Goal: Task Accomplishment & Management: Complete application form

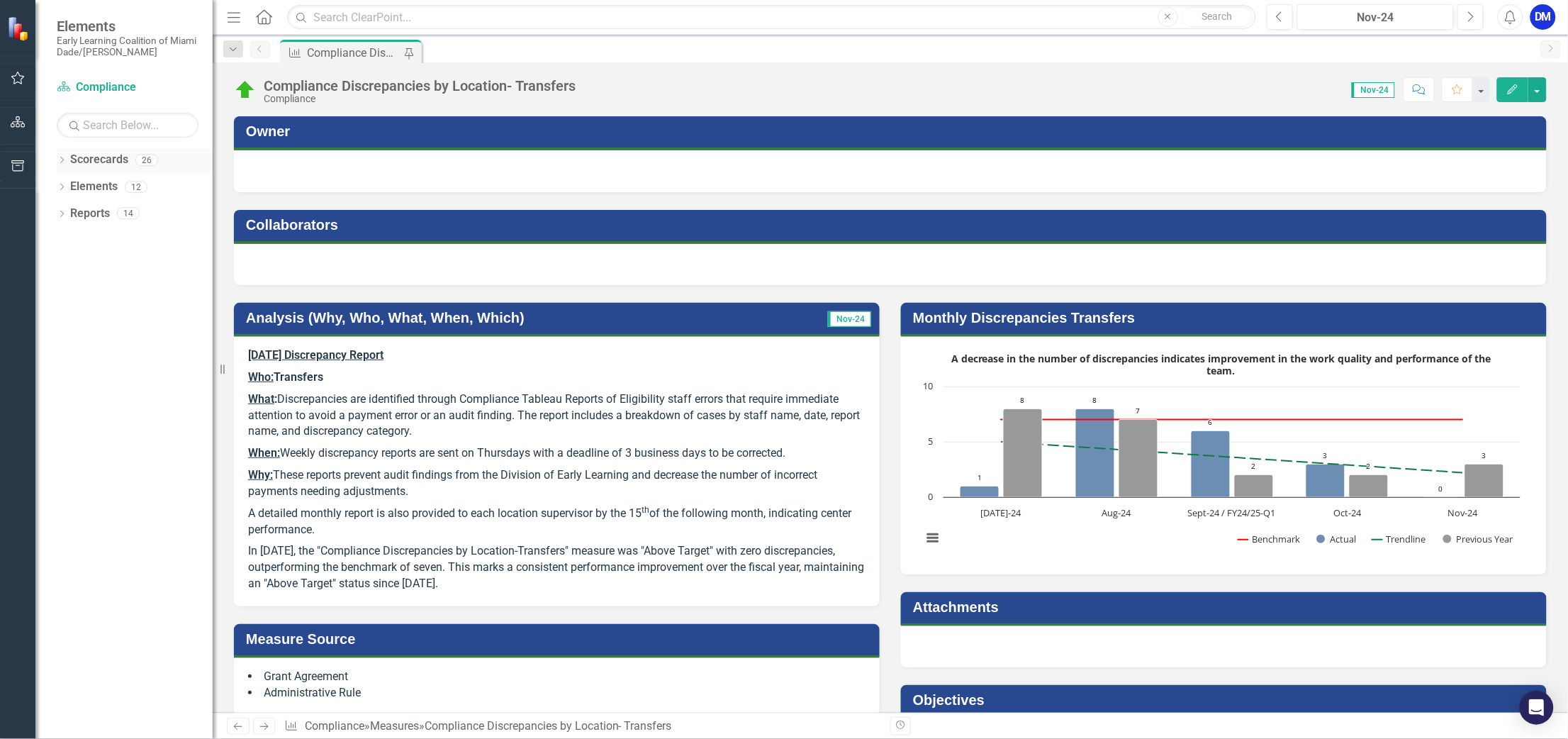
click at [66, 159] on icon "Dropdown" at bounding box center [62, 161] width 10 height 8
click at [1477, 21] on button "Next" at bounding box center [1470, 17] width 27 height 26
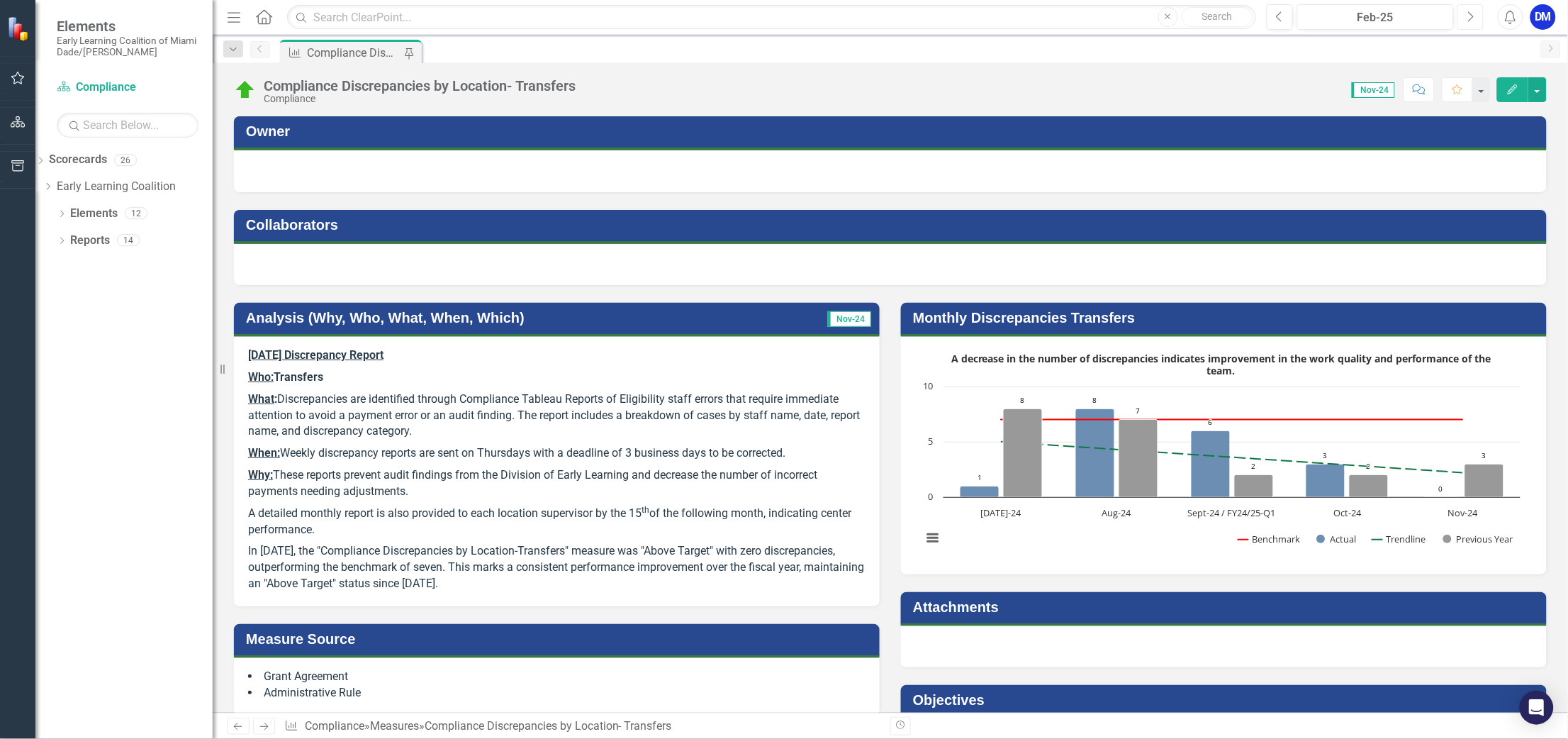
click at [1477, 21] on button "Next" at bounding box center [1470, 17] width 27 height 26
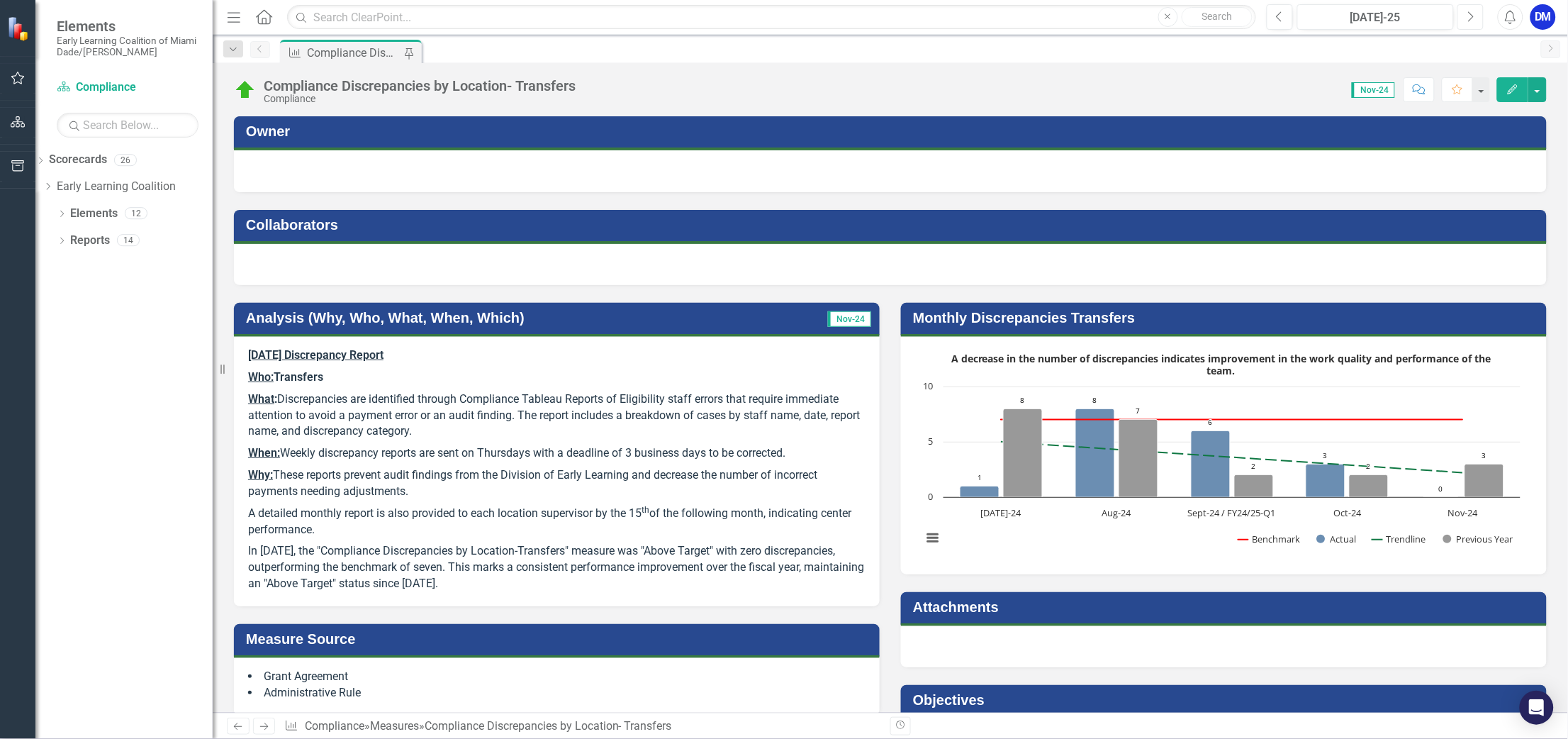
click at [1477, 21] on button "Next" at bounding box center [1470, 17] width 27 height 26
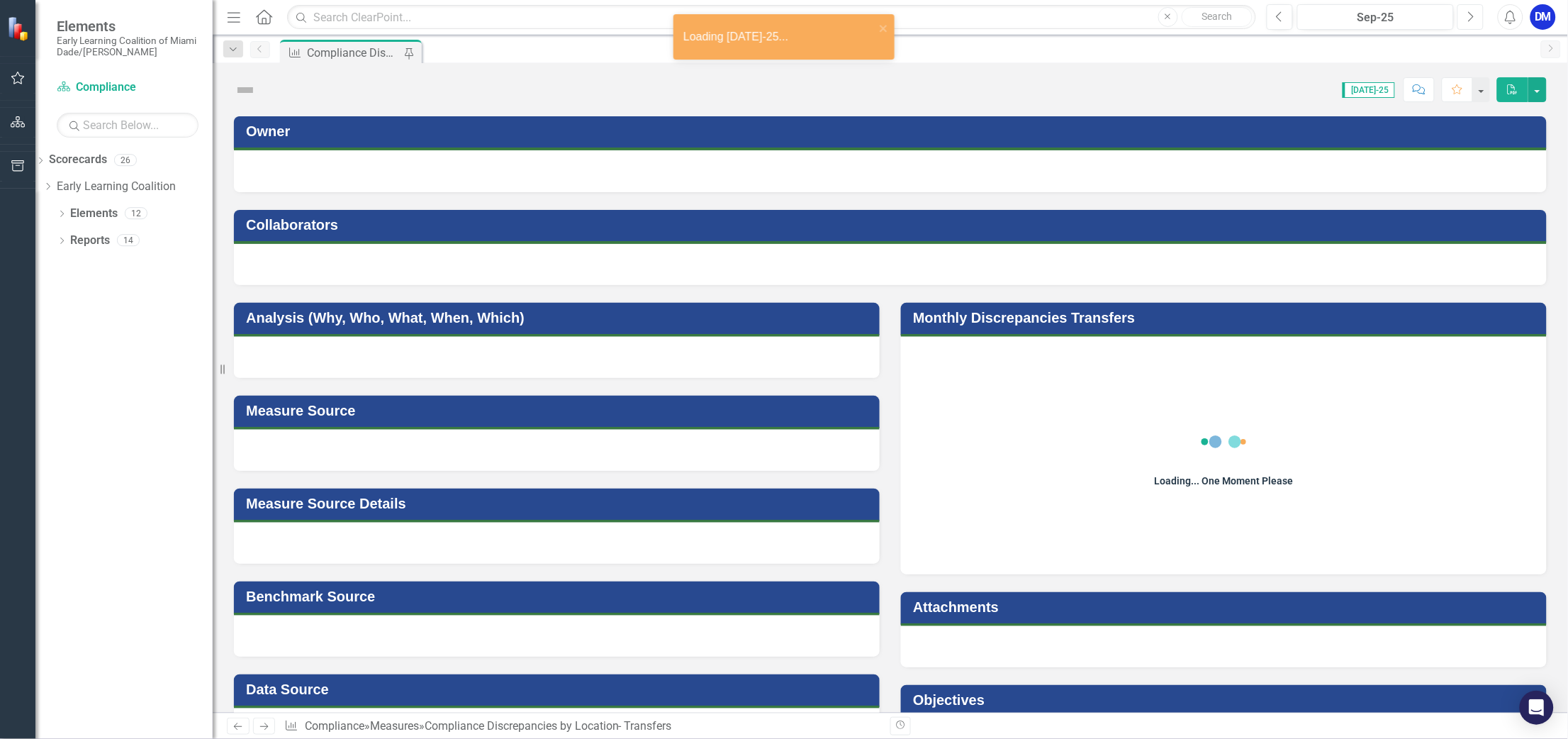
click at [1477, 21] on button "Next" at bounding box center [1470, 17] width 27 height 26
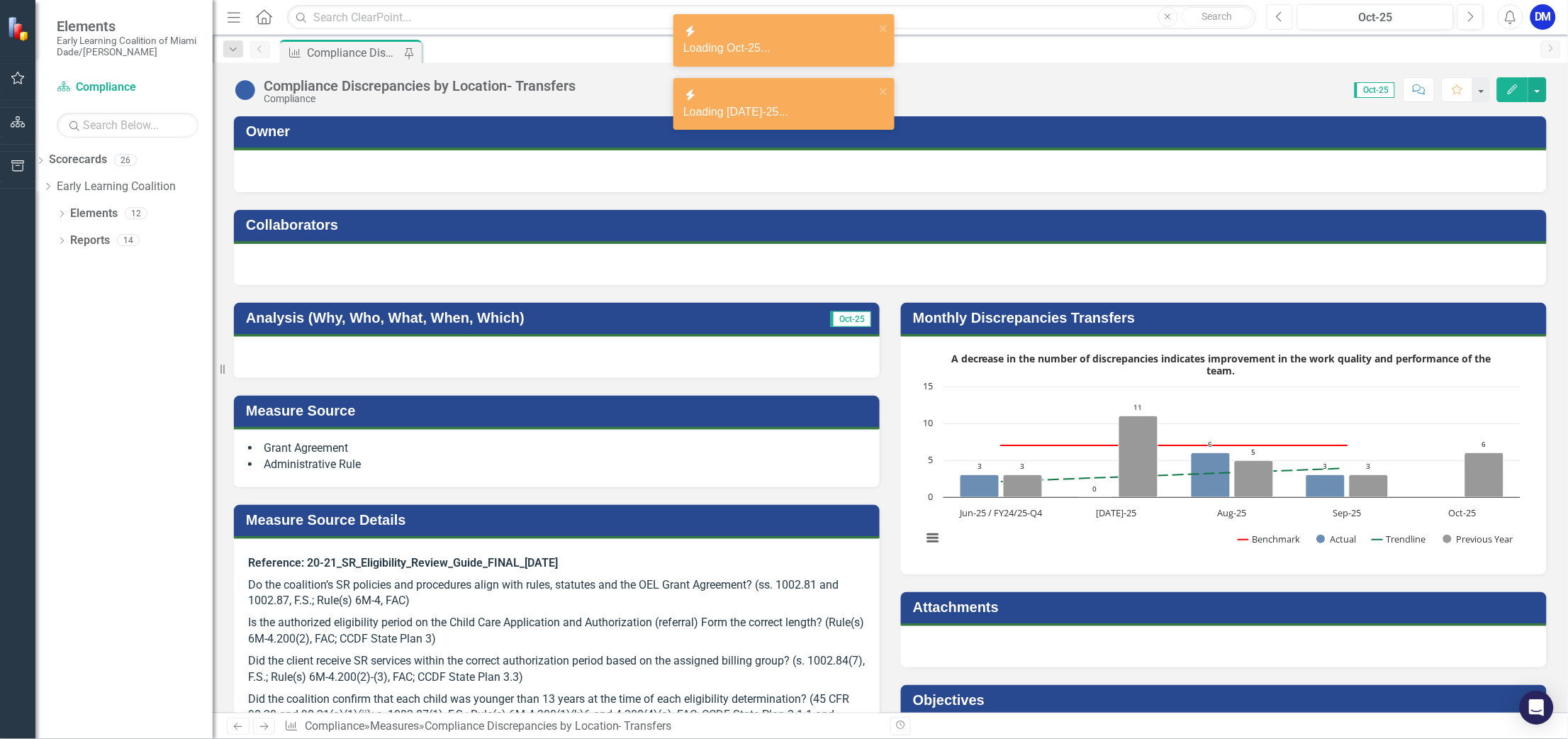
click at [1273, 15] on button "Previous" at bounding box center [1280, 17] width 27 height 26
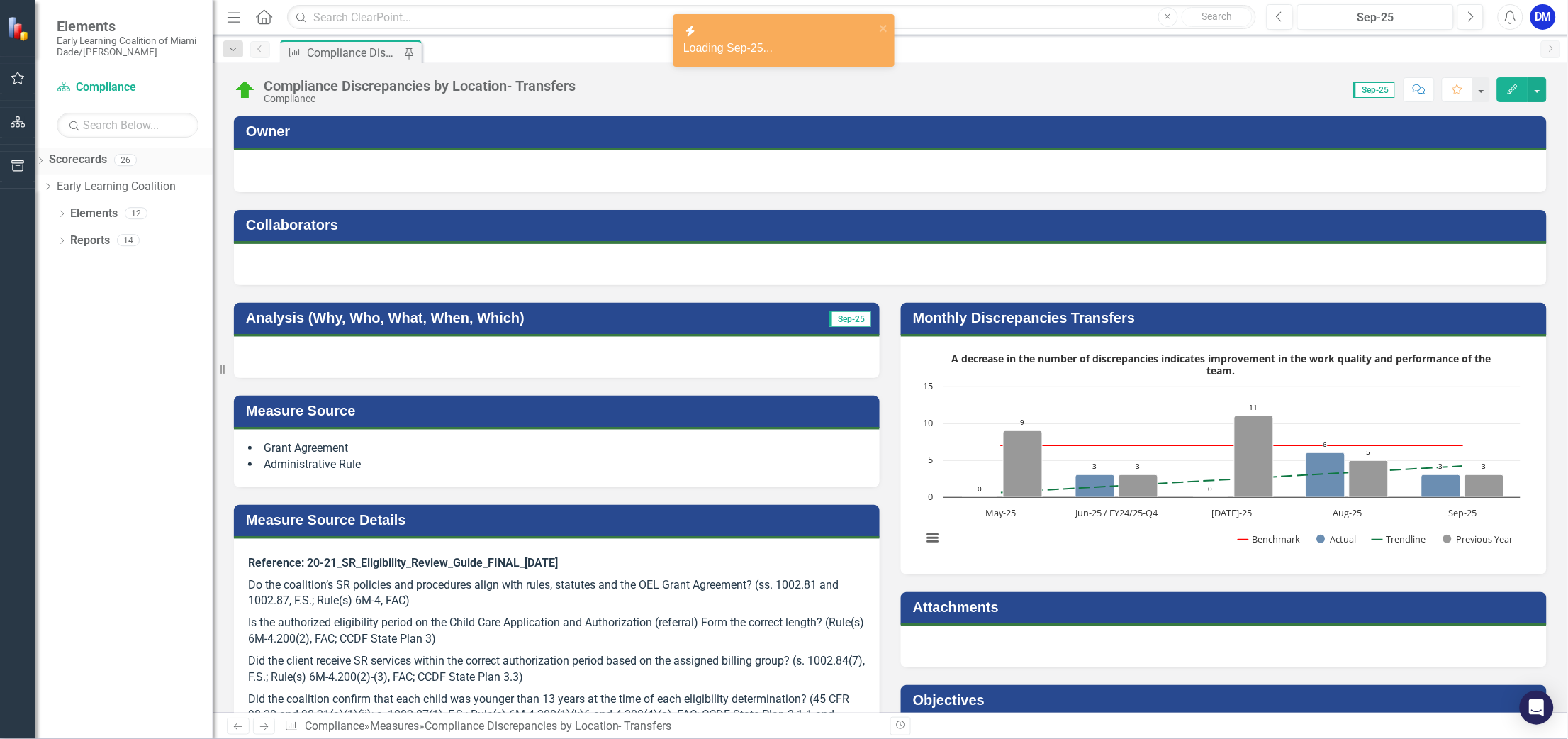
click at [45, 159] on div "Dropdown" at bounding box center [40, 162] width 10 height 16
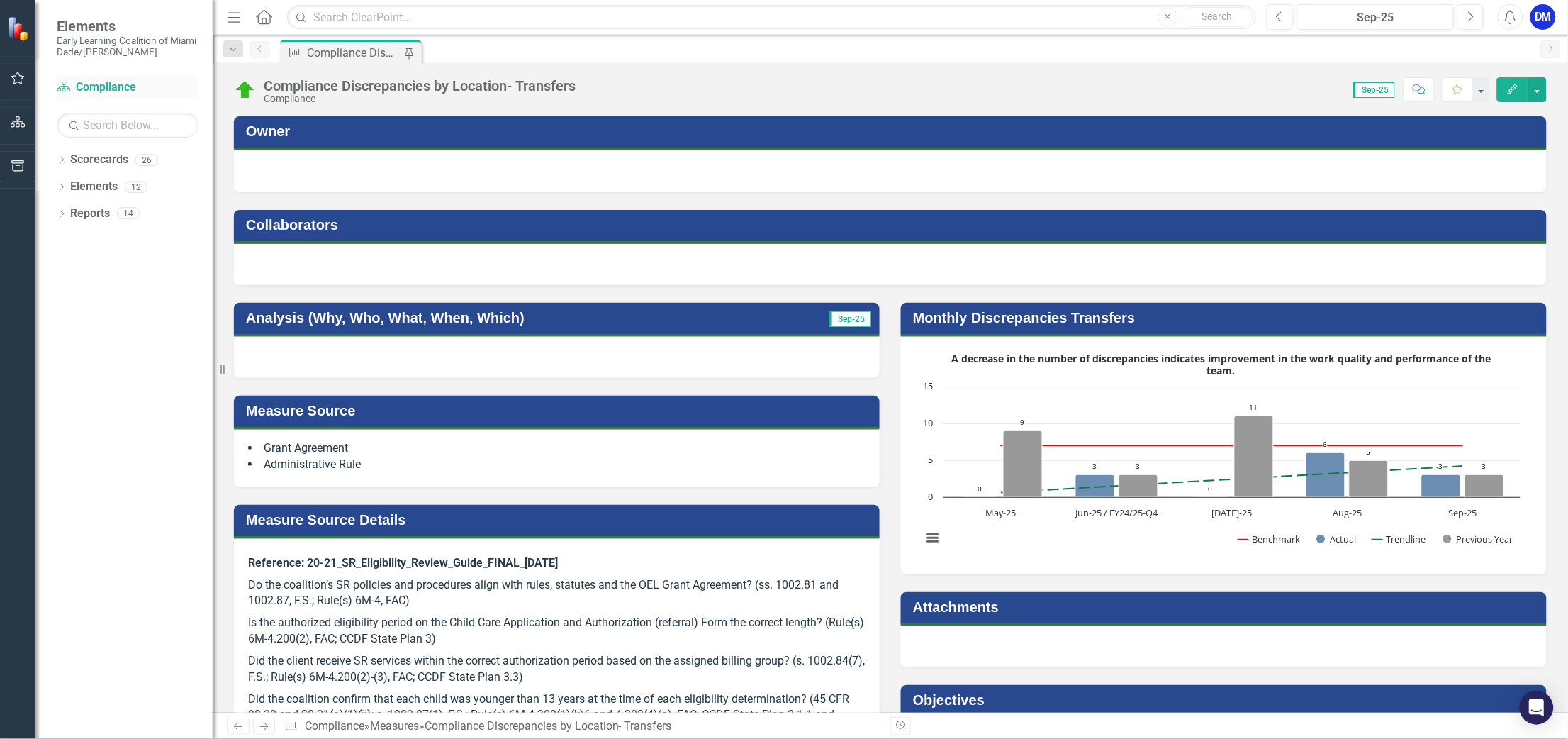
click at [89, 89] on link "Scorecard Compliance" at bounding box center [128, 87] width 142 height 16
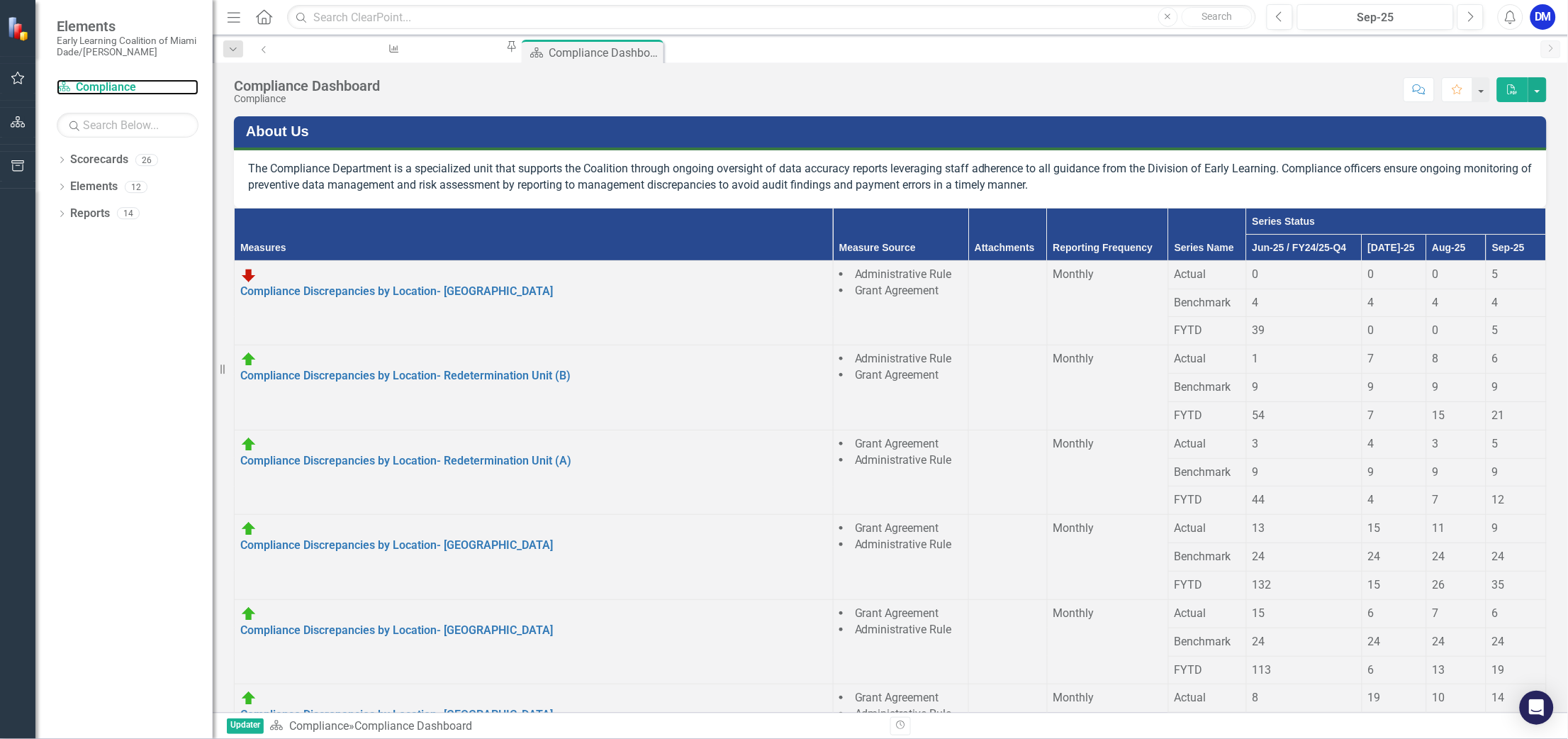
scroll to position [183, 0]
click at [1505, 691] on span "14" at bounding box center [1498, 698] width 13 height 14
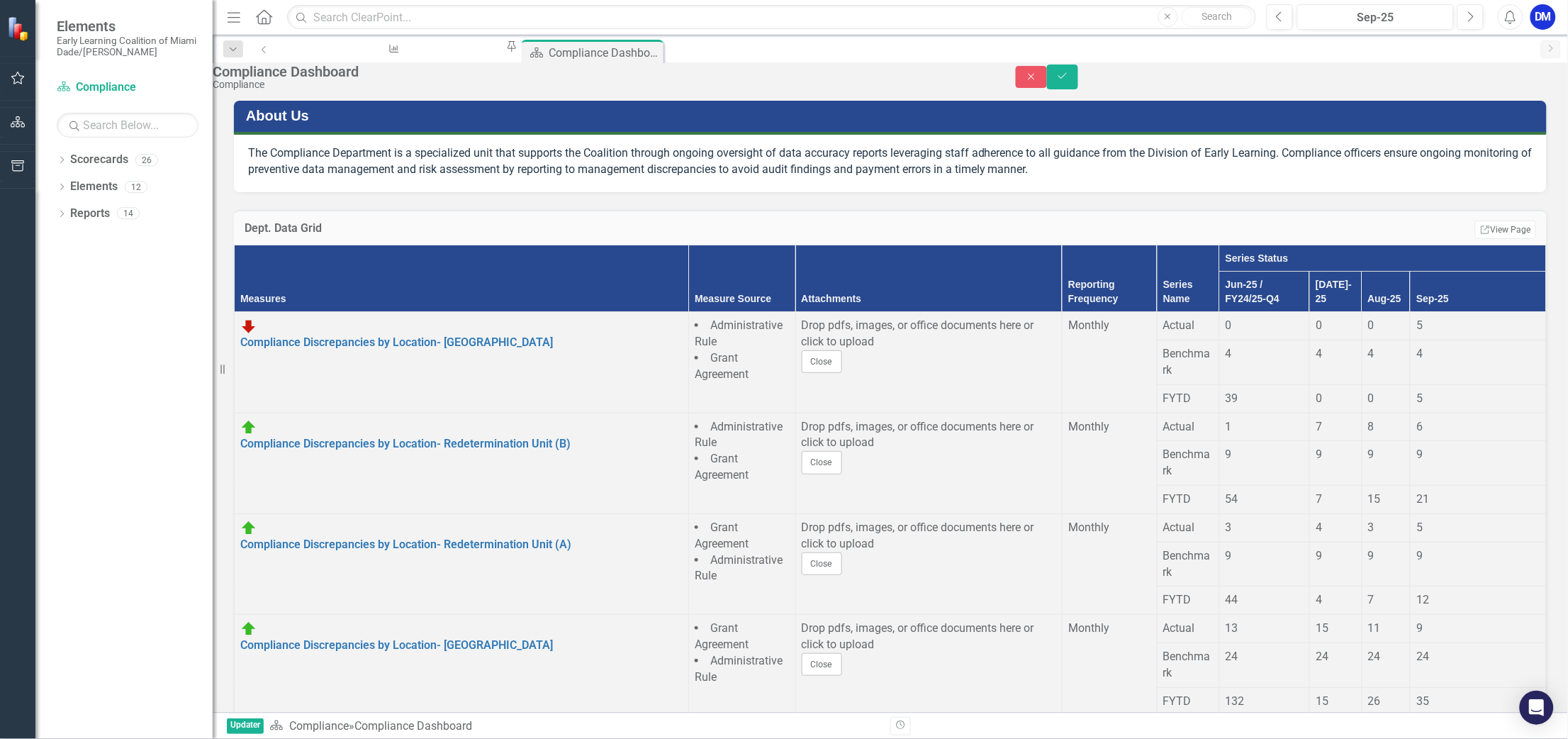
scroll to position [581, 0]
type input "12"
click at [1069, 80] on icon "Save" at bounding box center [1062, 76] width 13 height 10
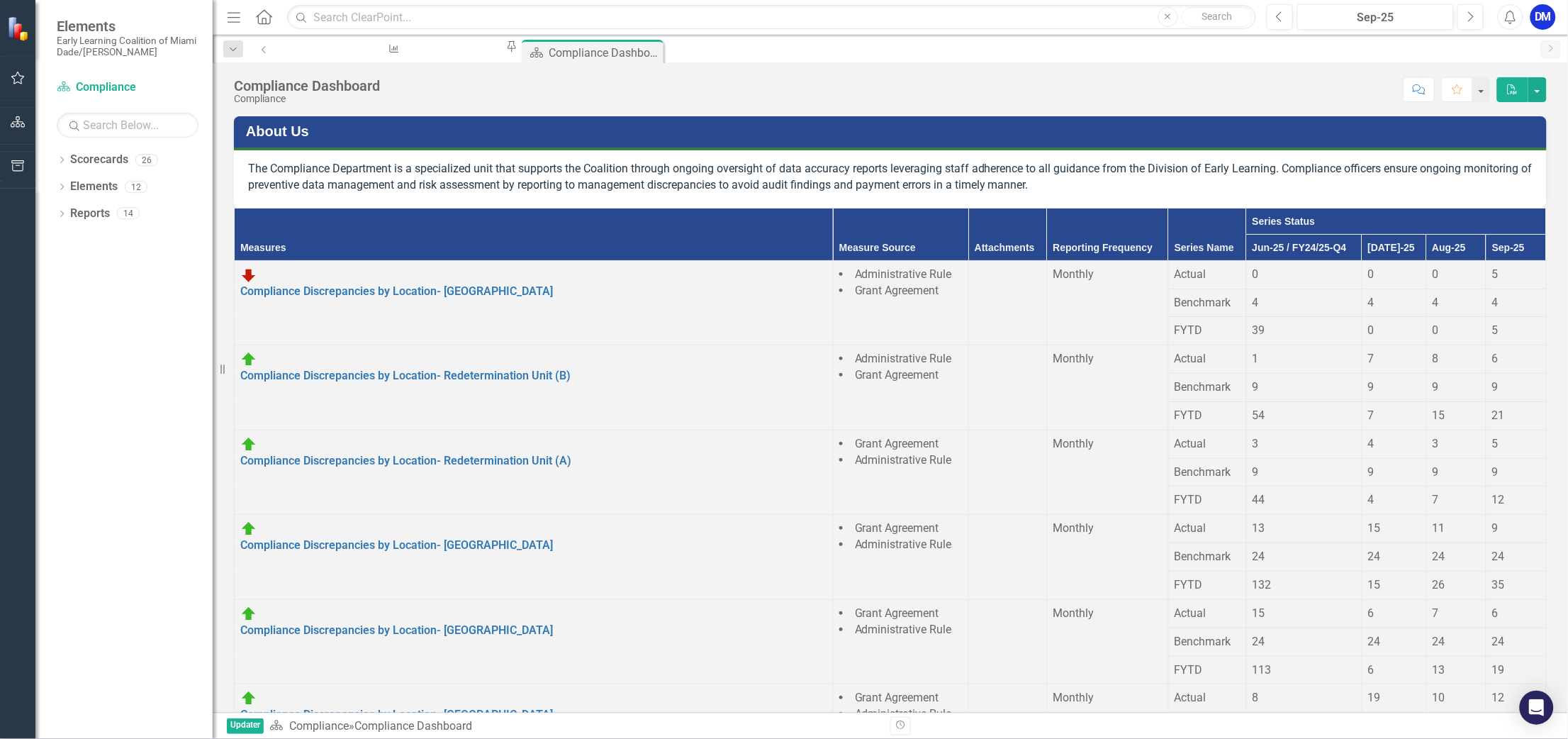
scroll to position [183, 0]
click at [307, 623] on link "Compliance Discrepancies by Location- [GEOGRAPHIC_DATA]" at bounding box center [396, 630] width 312 height 14
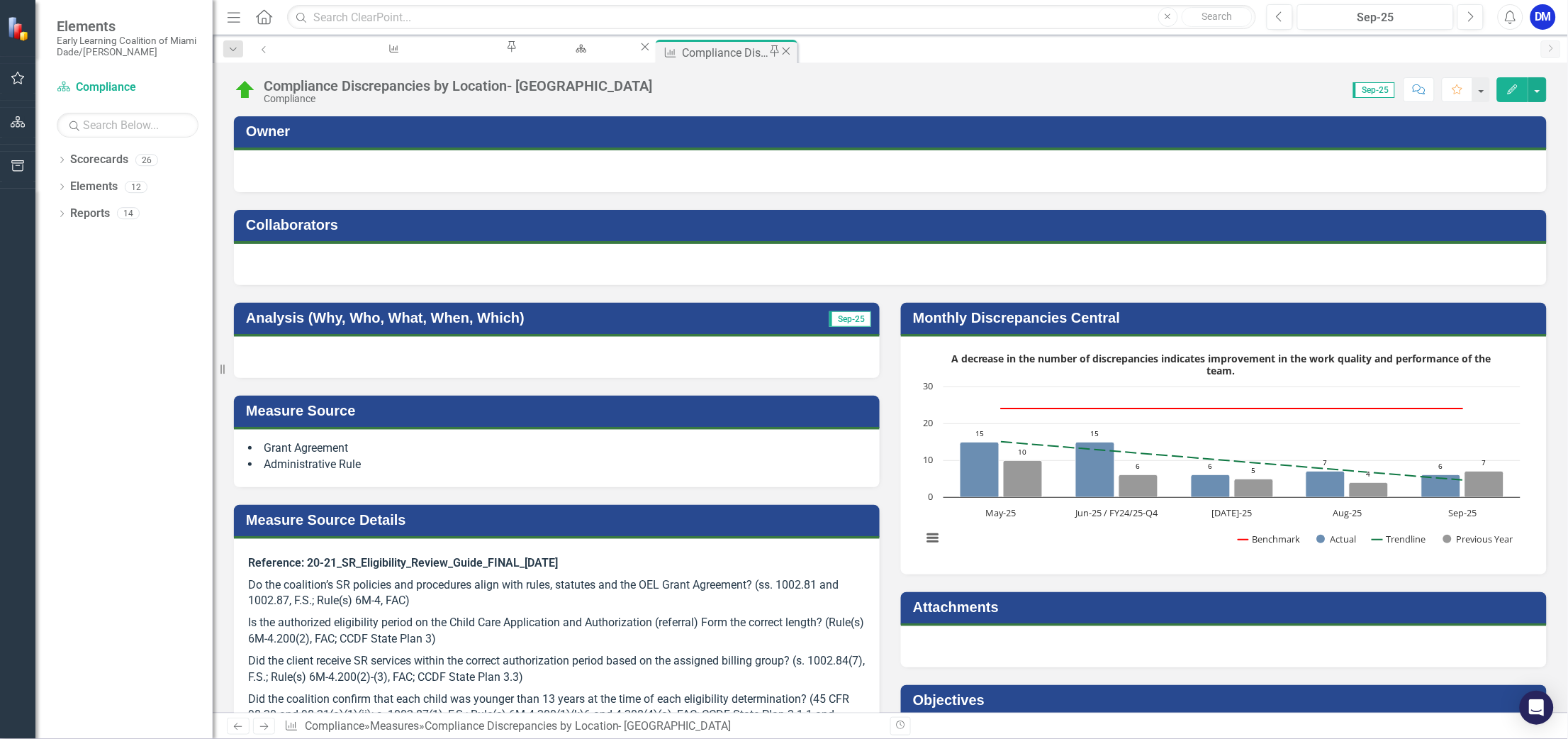
click at [779, 53] on icon "Close" at bounding box center [786, 51] width 15 height 11
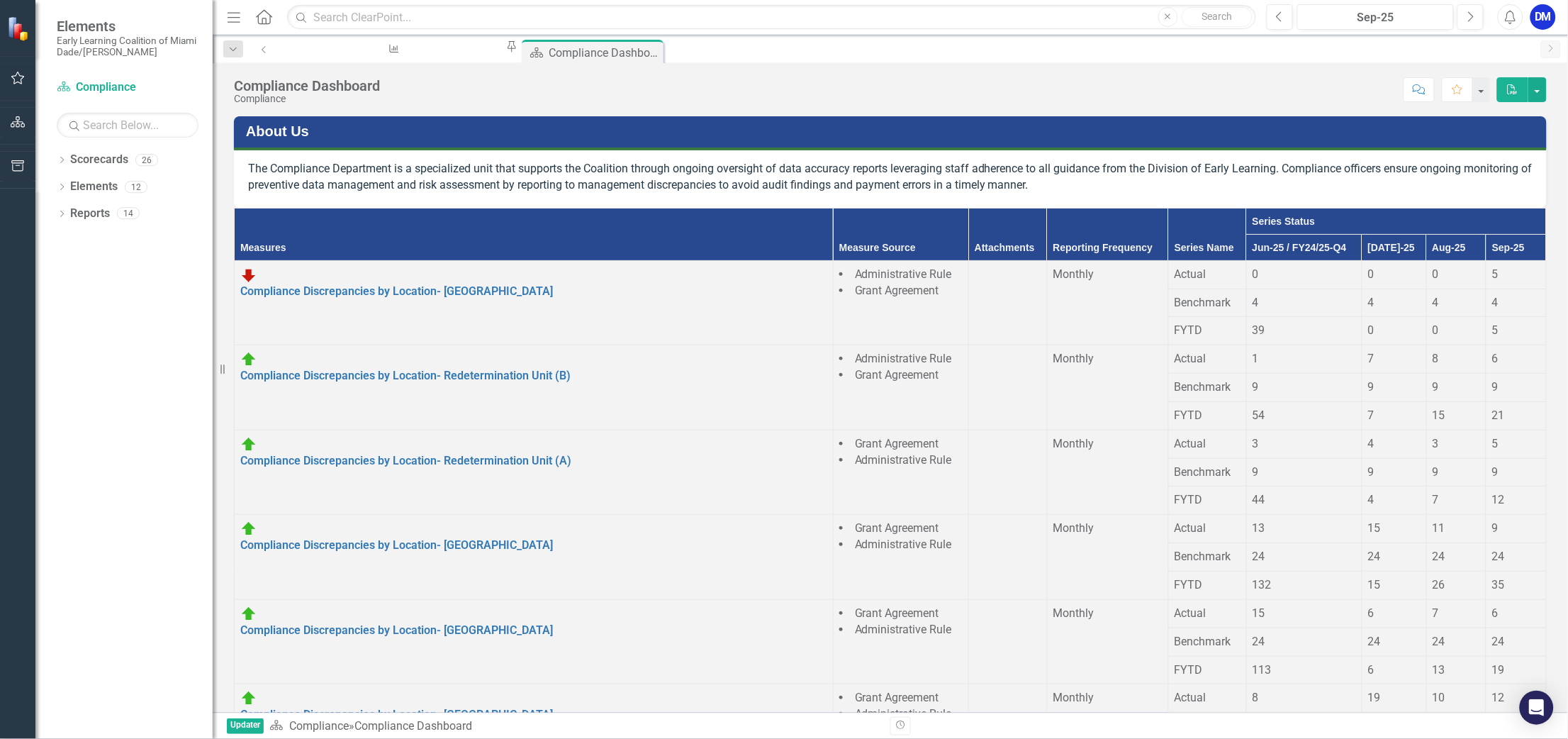
scroll to position [106, 0]
click at [354, 708] on link "Compliance Discrepancies by Location- [GEOGRAPHIC_DATA]" at bounding box center [396, 715] width 312 height 14
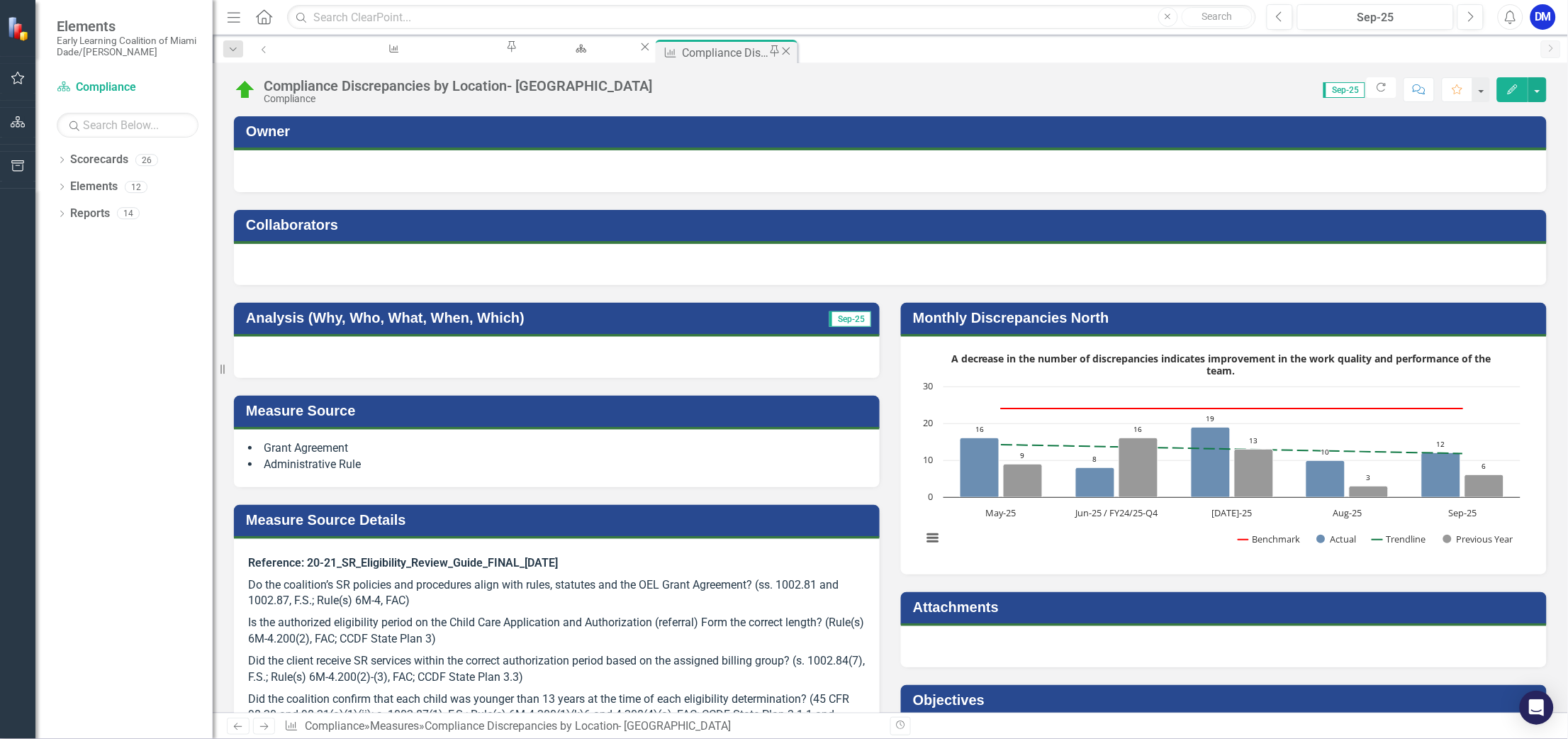
click at [779, 51] on icon "Close" at bounding box center [786, 51] width 15 height 11
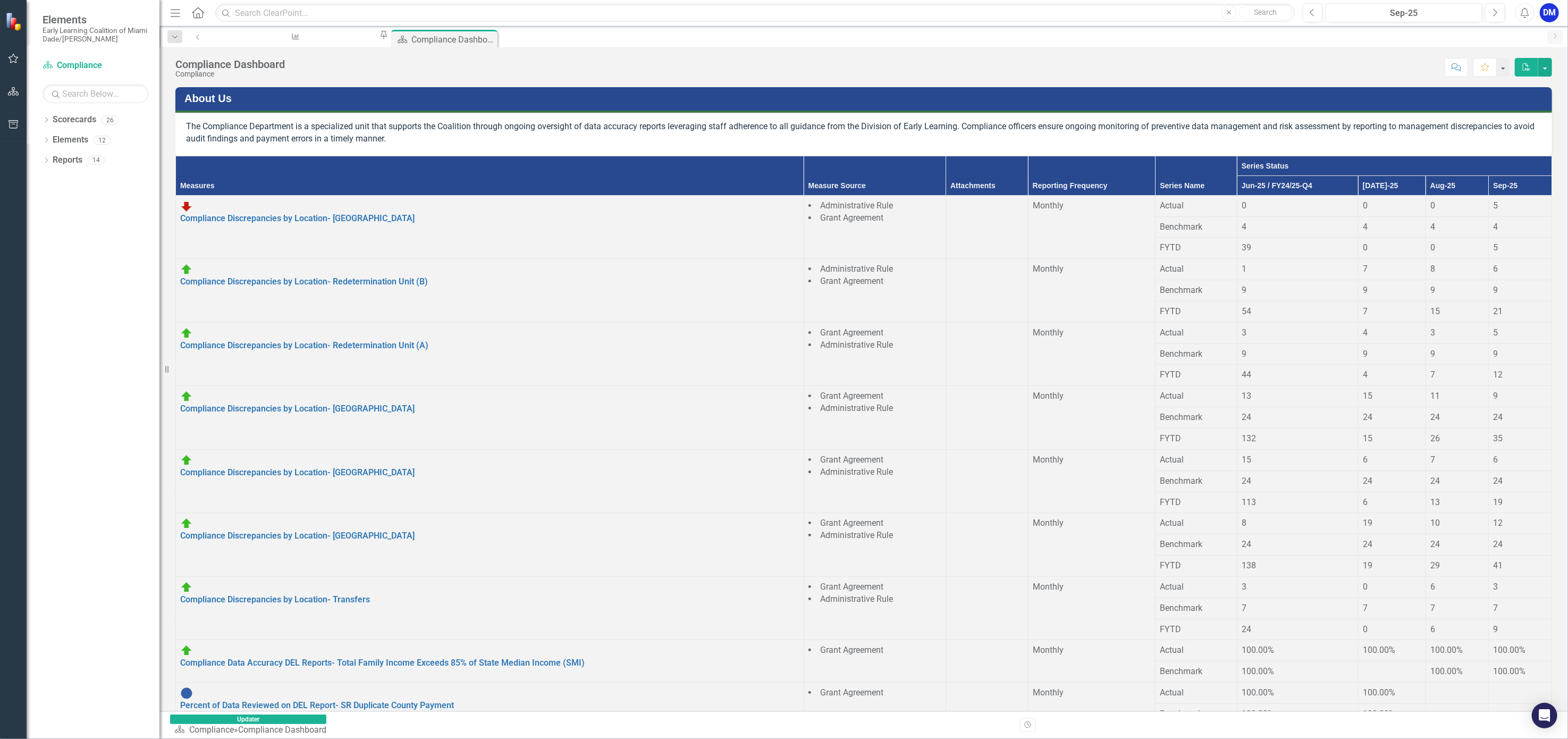
drag, startPoint x: 1175, startPoint y: 0, endPoint x: 73, endPoint y: 456, distance: 1192.6
click at [73, 456] on div "Dropdown Scorecards 26 Dropdown Early Learning Coalition Call Center Child Asse…" at bounding box center [92, 425] width 133 height 628
